Goal: Find specific page/section: Find specific page/section

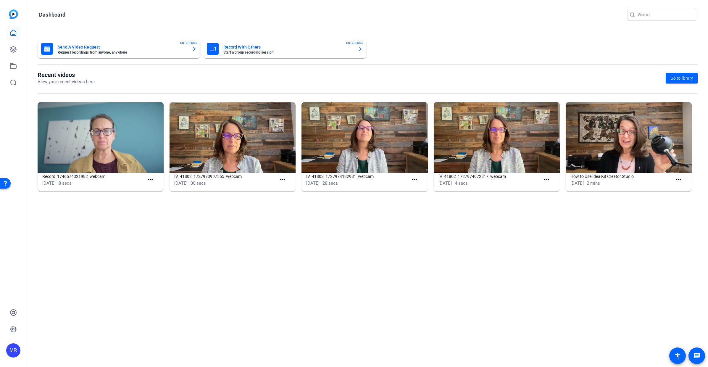
click at [657, 17] on input "Search" at bounding box center [664, 14] width 53 height 7
click at [643, 16] on input "Search" at bounding box center [664, 14] width 53 height 7
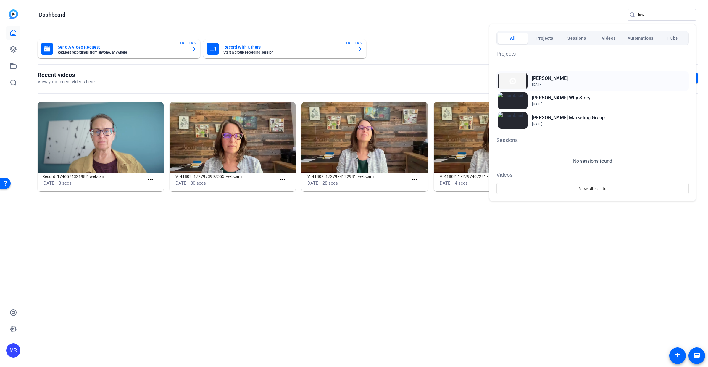
type input "law"
click at [551, 77] on h2 "[PERSON_NAME]" at bounding box center [550, 78] width 36 height 7
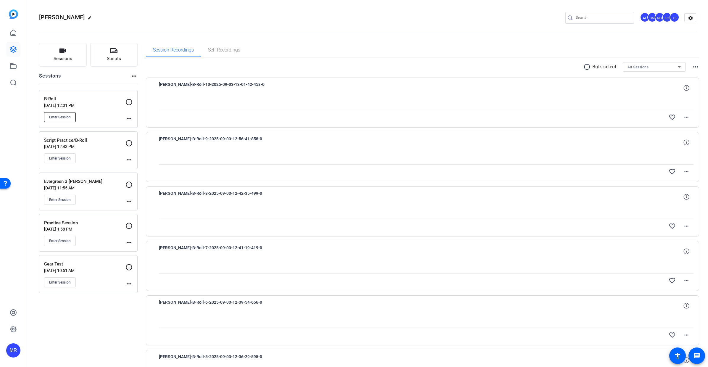
click at [57, 117] on span "Enter Session" at bounding box center [60, 117] width 22 height 5
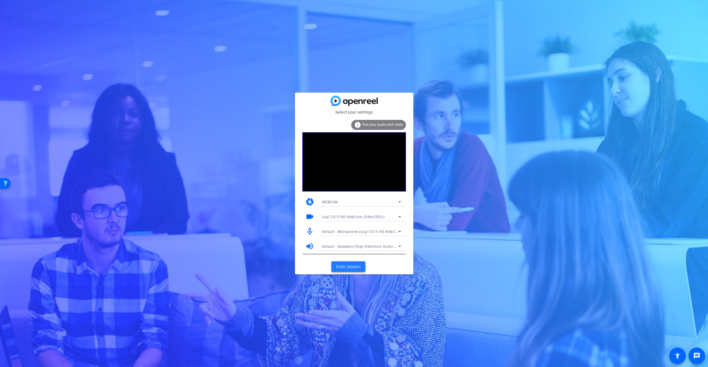
click at [357, 268] on span "Enter session" at bounding box center [348, 267] width 25 height 6
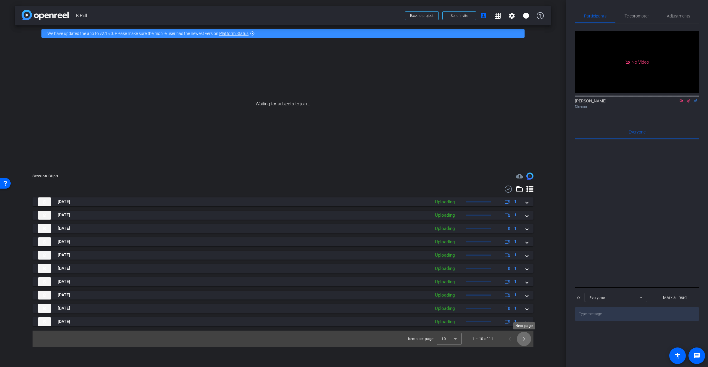
click at [524, 340] on span "Next page" at bounding box center [524, 339] width 14 height 14
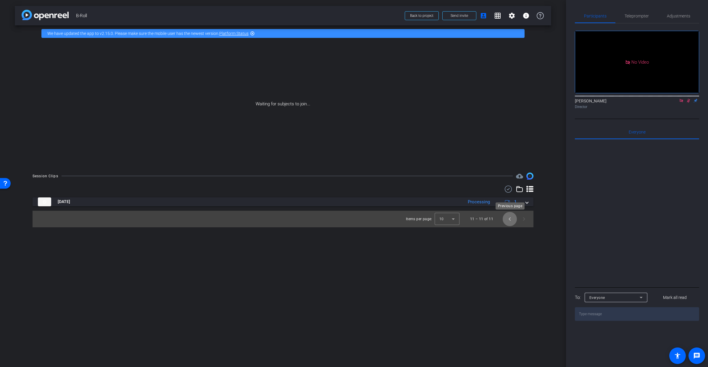
click at [508, 220] on span "Previous page" at bounding box center [510, 219] width 14 height 14
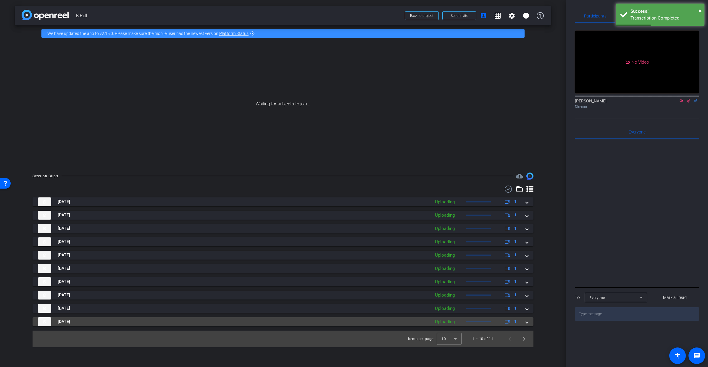
click at [527, 324] on span at bounding box center [527, 321] width 2 height 6
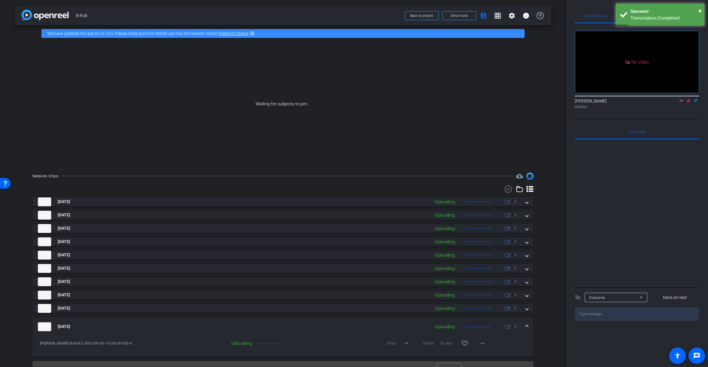
click at [525, 324] on mat-expansion-panel-header "Sep 3, 2025 Uploading 1" at bounding box center [283, 326] width 501 height 19
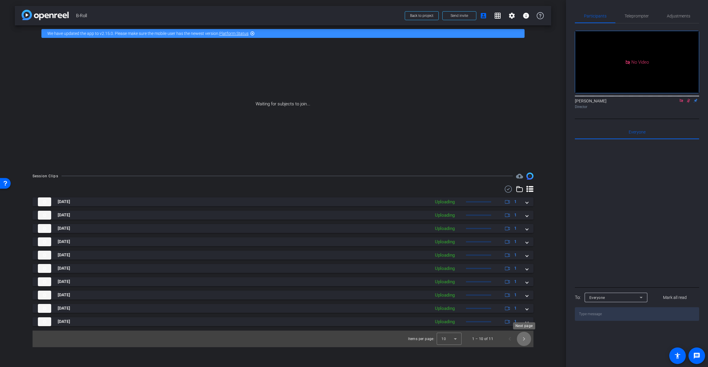
click at [526, 339] on span "Next page" at bounding box center [524, 339] width 14 height 14
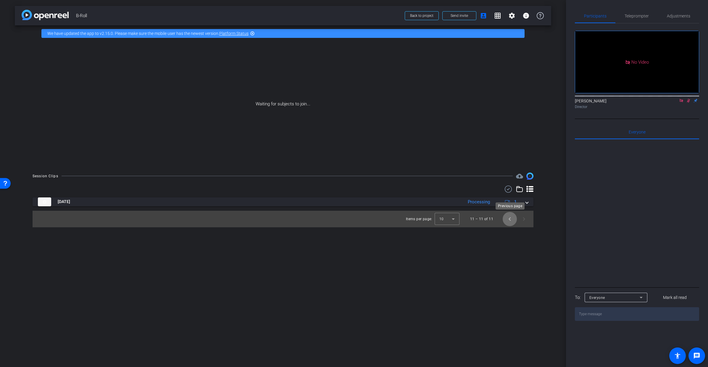
click at [511, 221] on span "Previous page" at bounding box center [510, 219] width 14 height 14
